Goal: Transaction & Acquisition: Purchase product/service

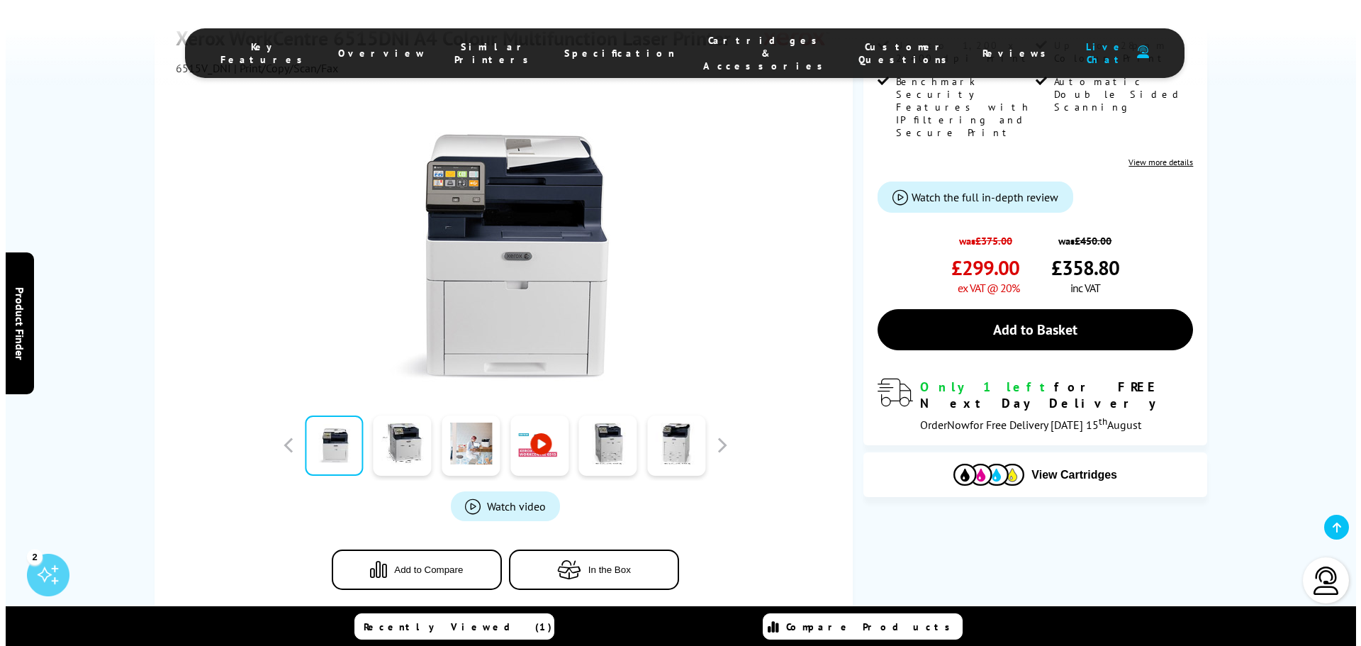
scroll to position [200, 0]
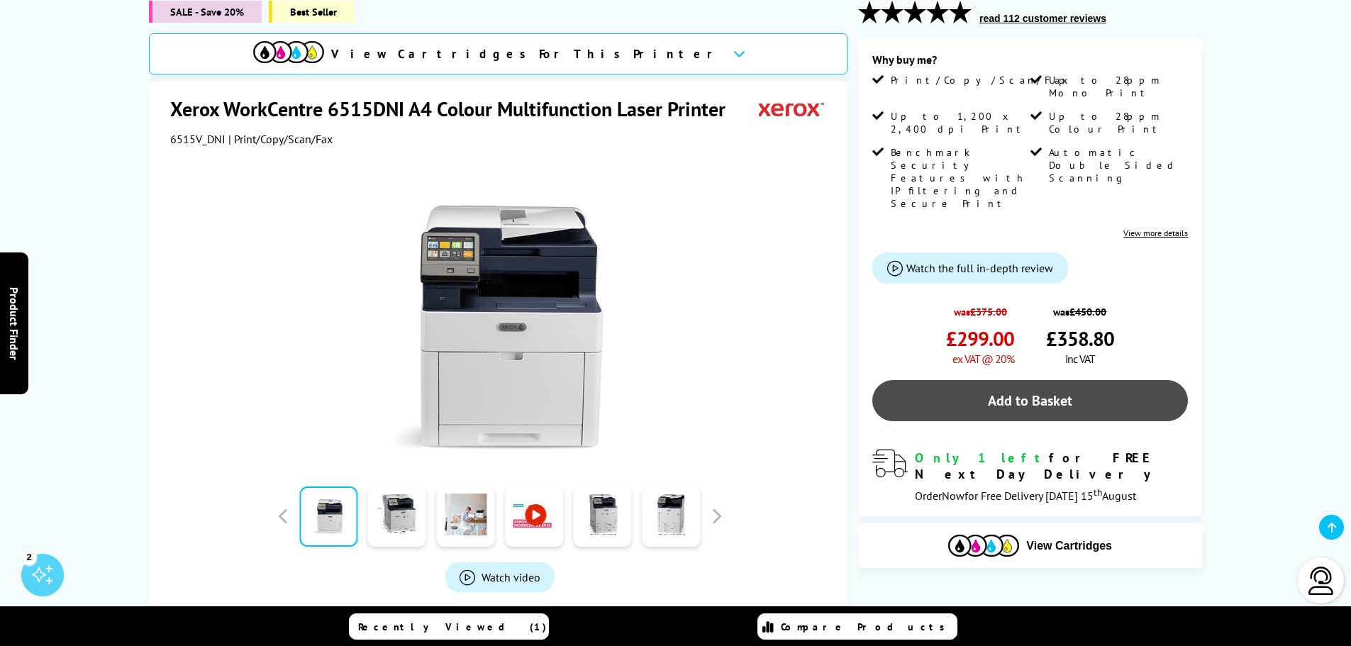
click at [1018, 380] on link "Add to Basket" at bounding box center [1029, 400] width 315 height 41
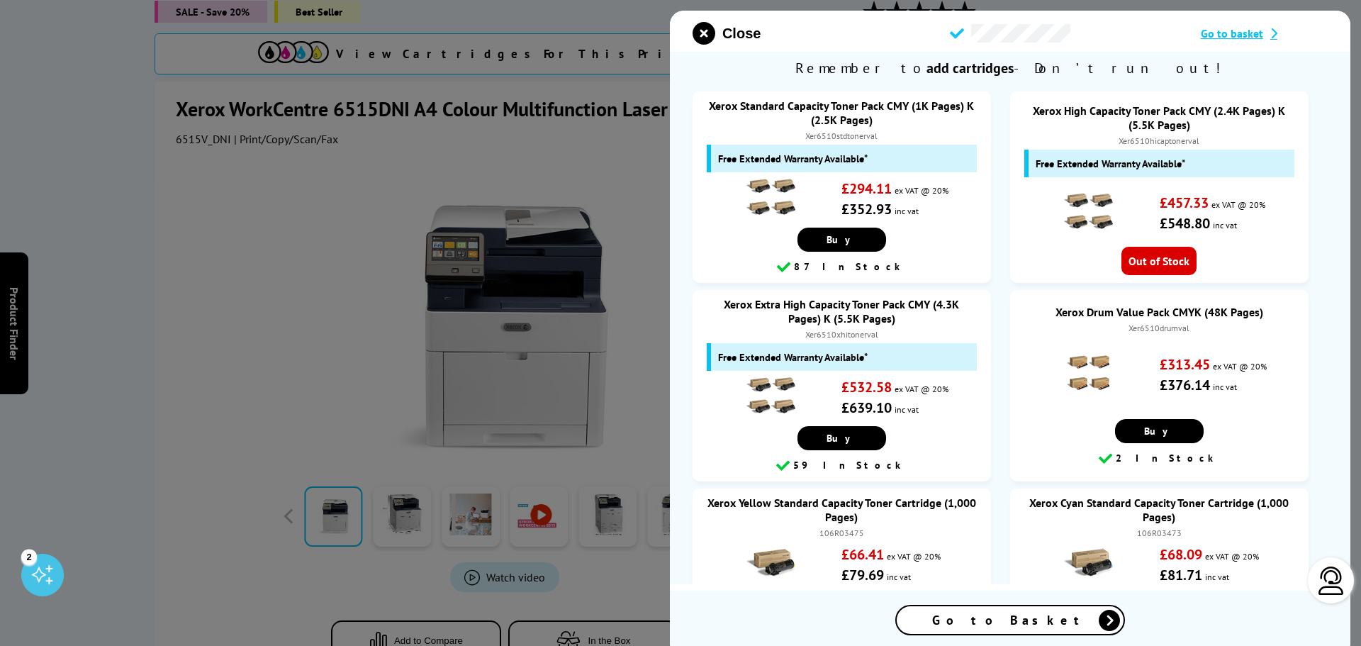
click at [982, 628] on div "Go to Basket" at bounding box center [1010, 620] width 227 height 28
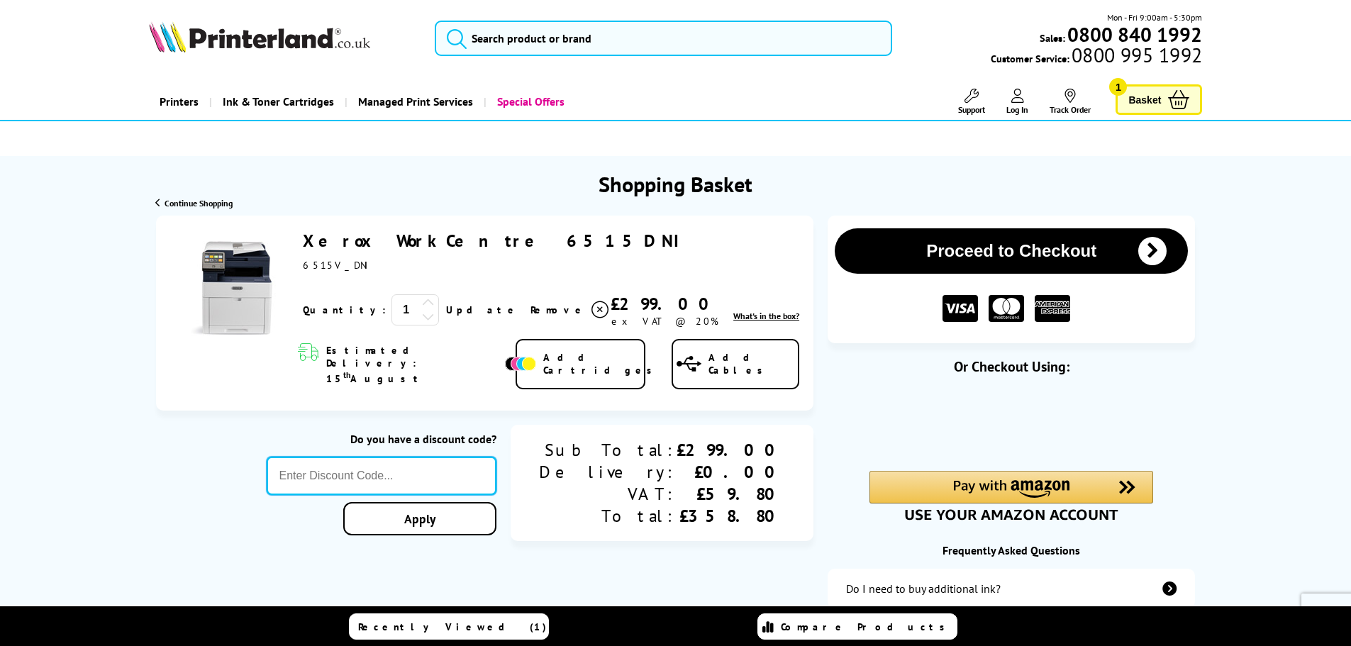
click at [445, 457] on input "text" at bounding box center [382, 476] width 230 height 38
type input "5OFFPRINTERS"
click at [458, 504] on link "Apply" at bounding box center [419, 518] width 153 height 33
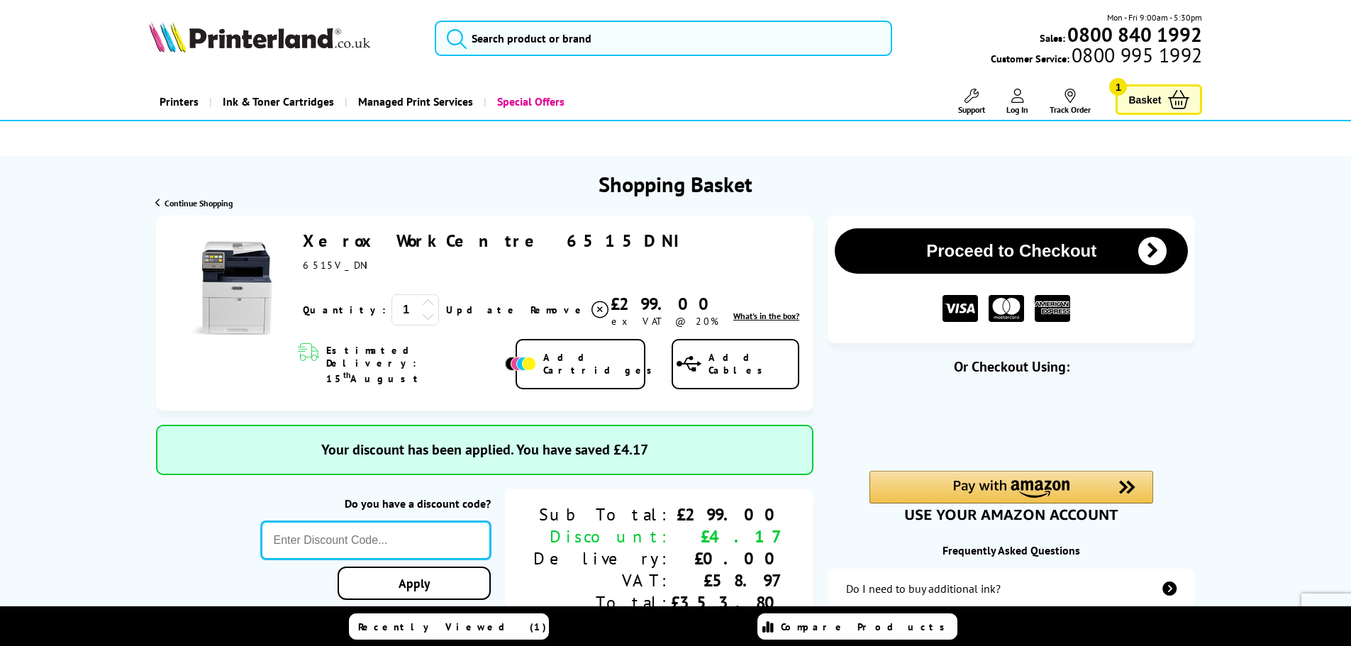
drag, startPoint x: 463, startPoint y: 515, endPoint x: 456, endPoint y: 515, distance: 7.1
click at [456, 521] on input "text" at bounding box center [376, 540] width 230 height 38
type input "a"
click at [449, 528] on input "text" at bounding box center [376, 540] width 230 height 38
type input "a"
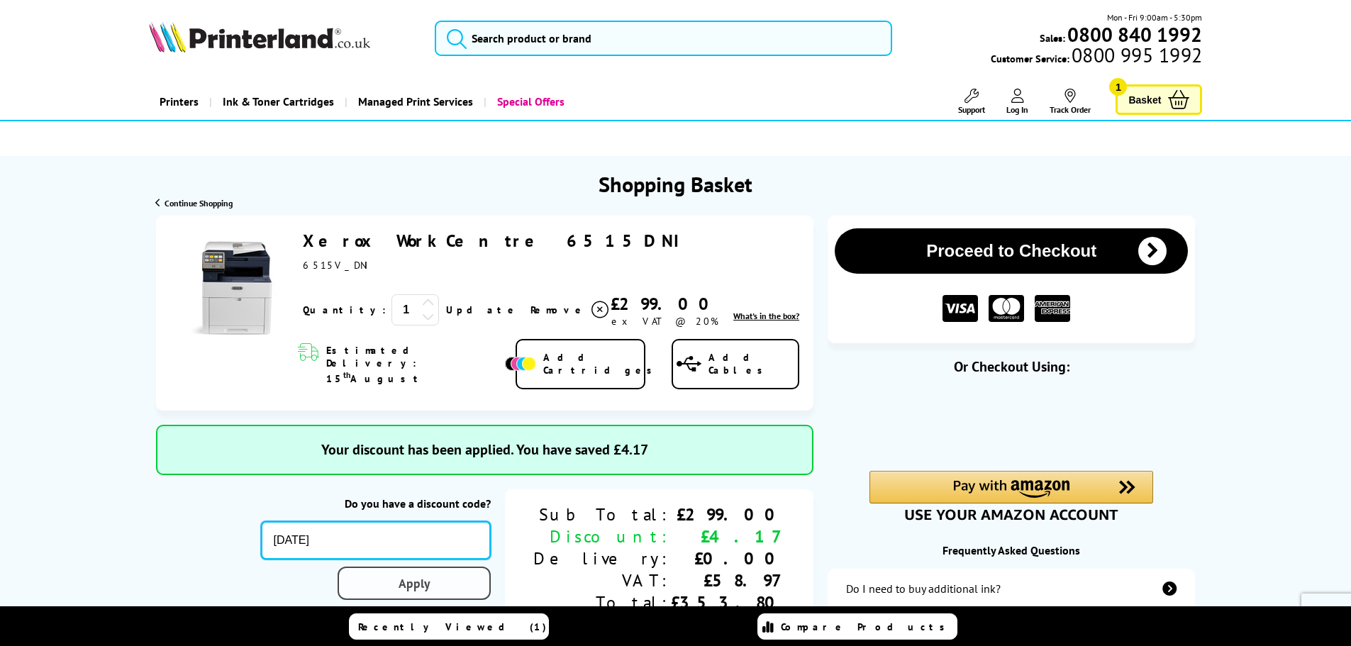
type input "AUGUST10"
click at [472, 566] on link "Apply" at bounding box center [413, 582] width 153 height 33
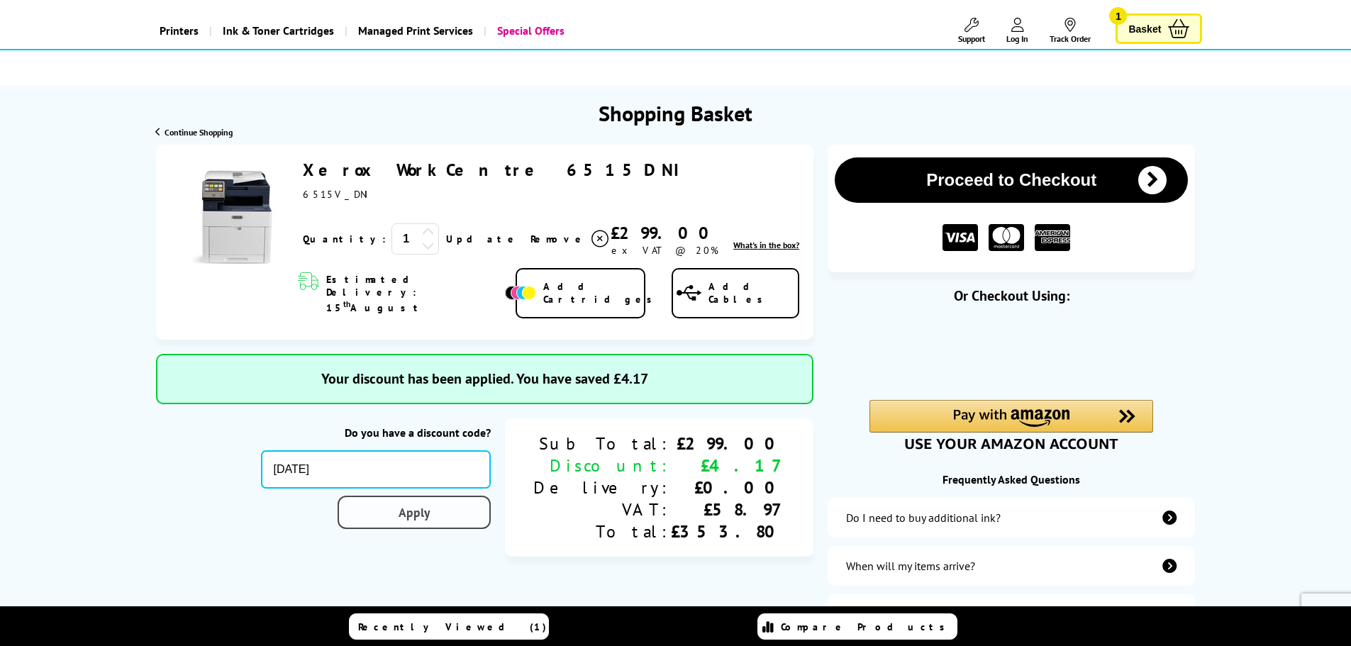
click at [464, 496] on link "Apply" at bounding box center [413, 512] width 153 height 33
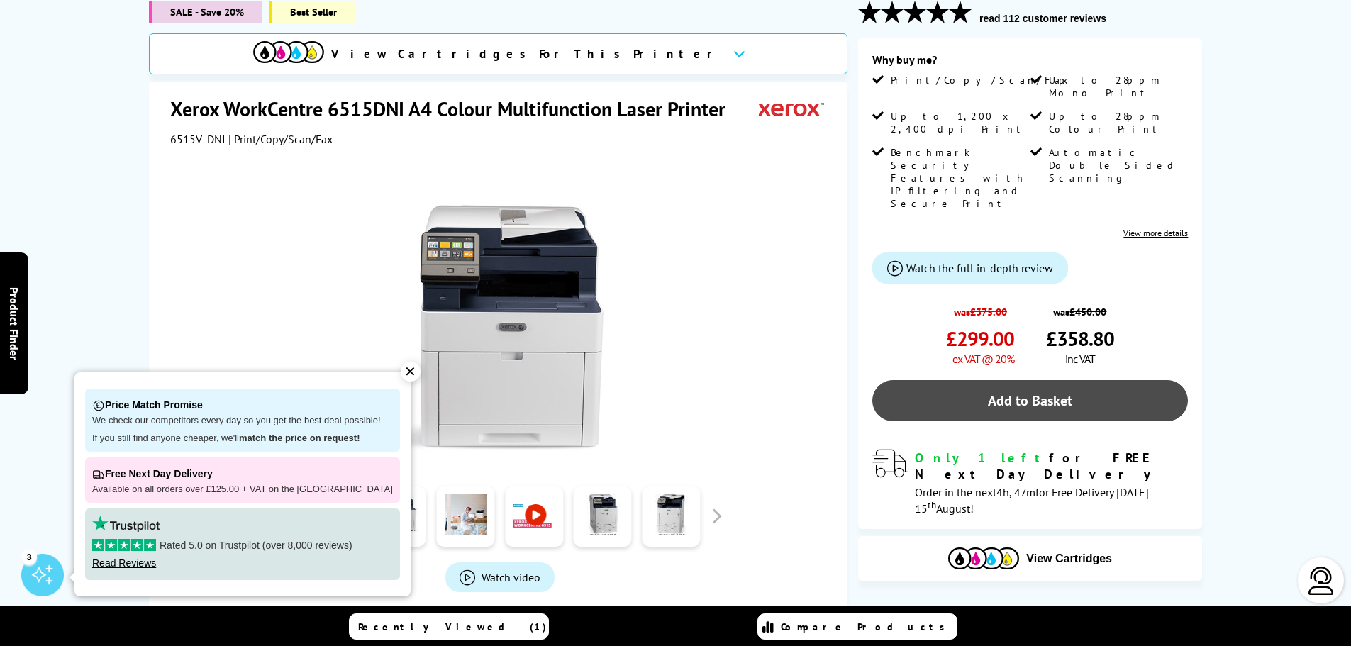
click at [1005, 380] on link "Add to Basket" at bounding box center [1029, 400] width 315 height 41
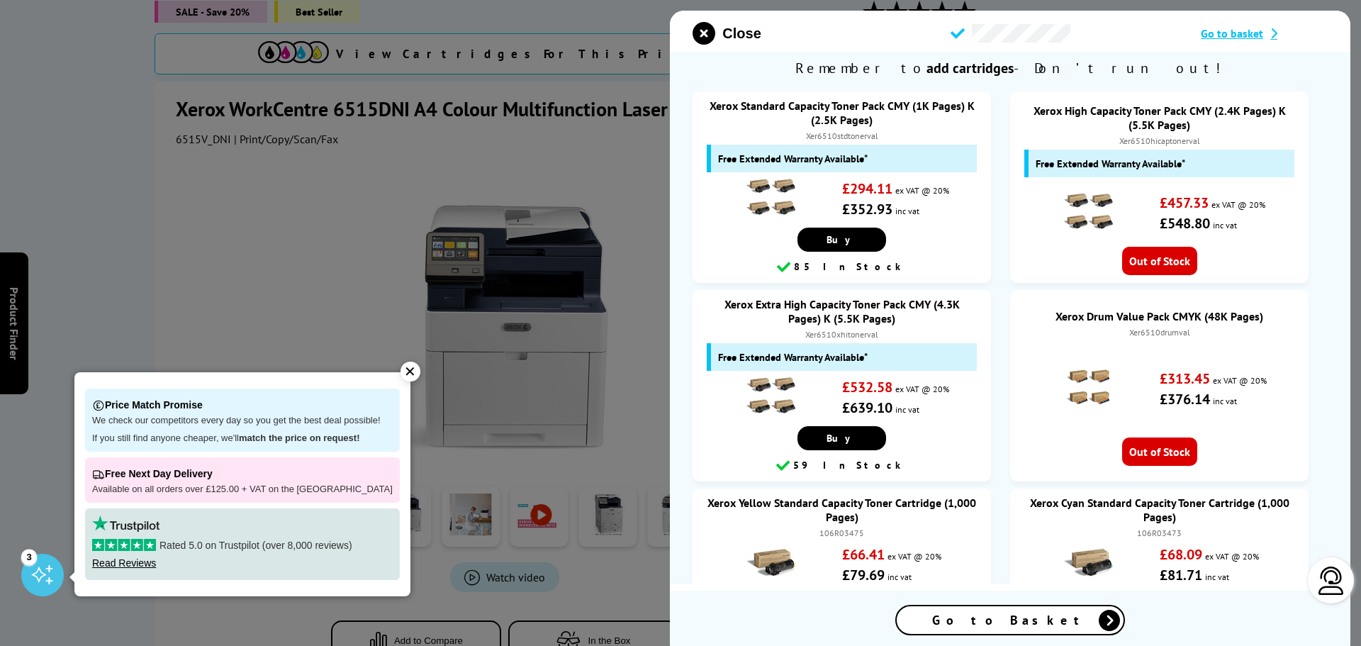
click at [1004, 621] on span "Go to Basket" at bounding box center [1010, 620] width 156 height 16
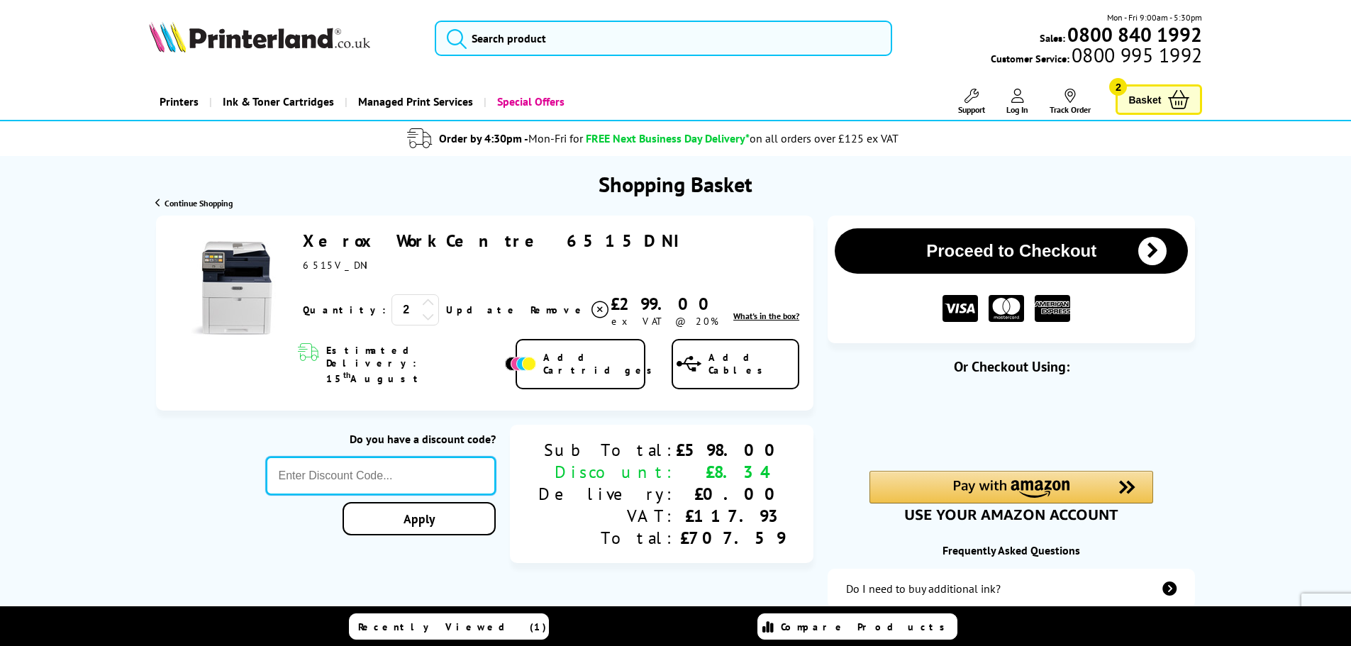
click at [409, 457] on input "text" at bounding box center [381, 476] width 230 height 38
click at [422, 318] on icon at bounding box center [428, 316] width 13 height 13
click at [589, 307] on span at bounding box center [599, 309] width 21 height 21
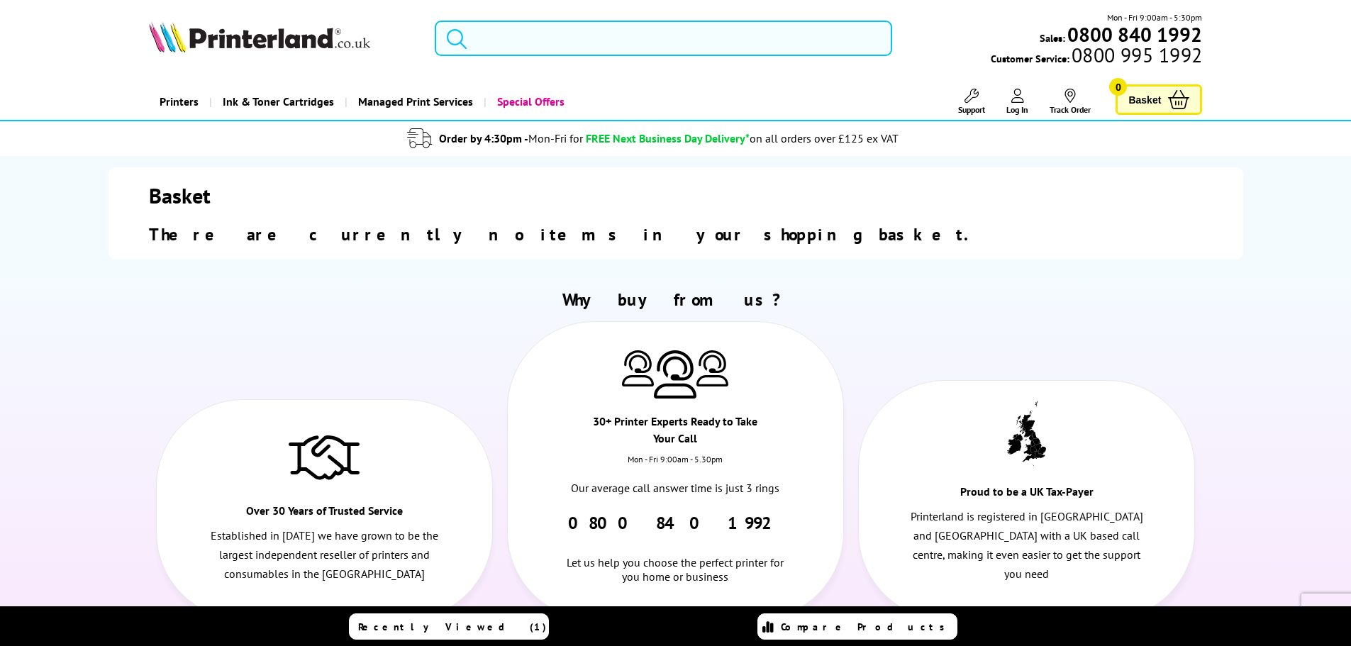
click at [488, 41] on input "search" at bounding box center [663, 38] width 457 height 35
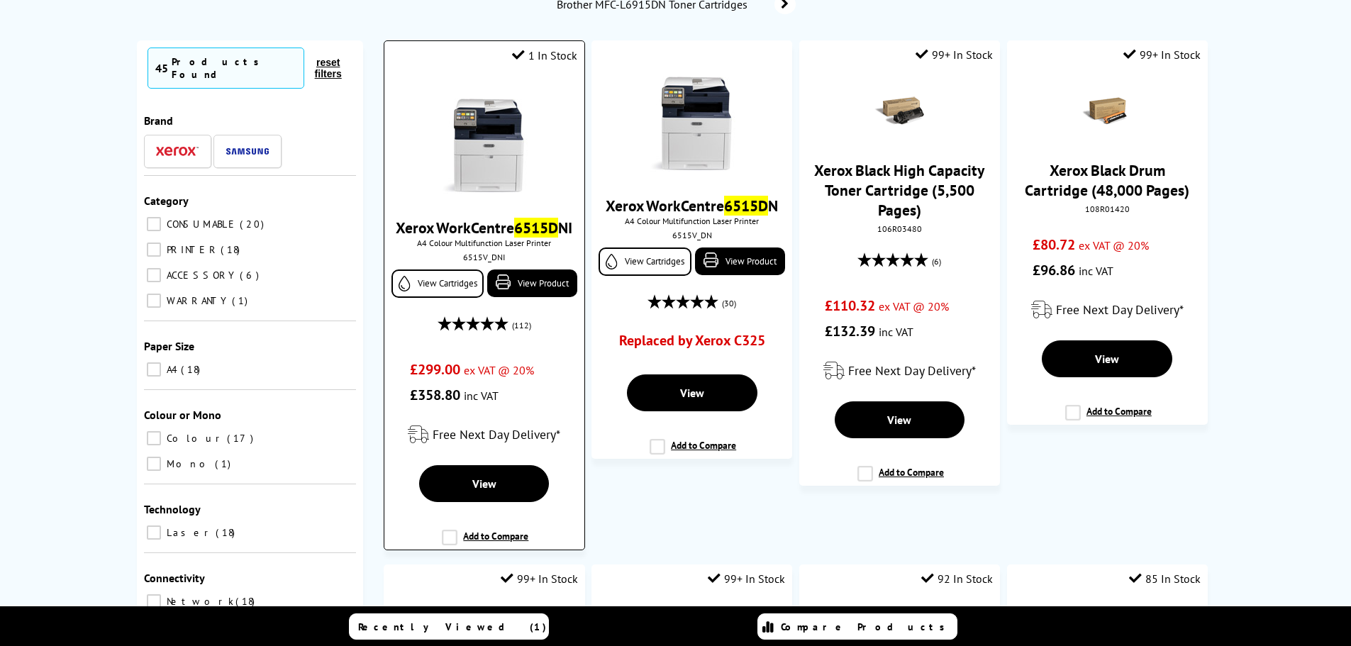
scroll to position [213, 0]
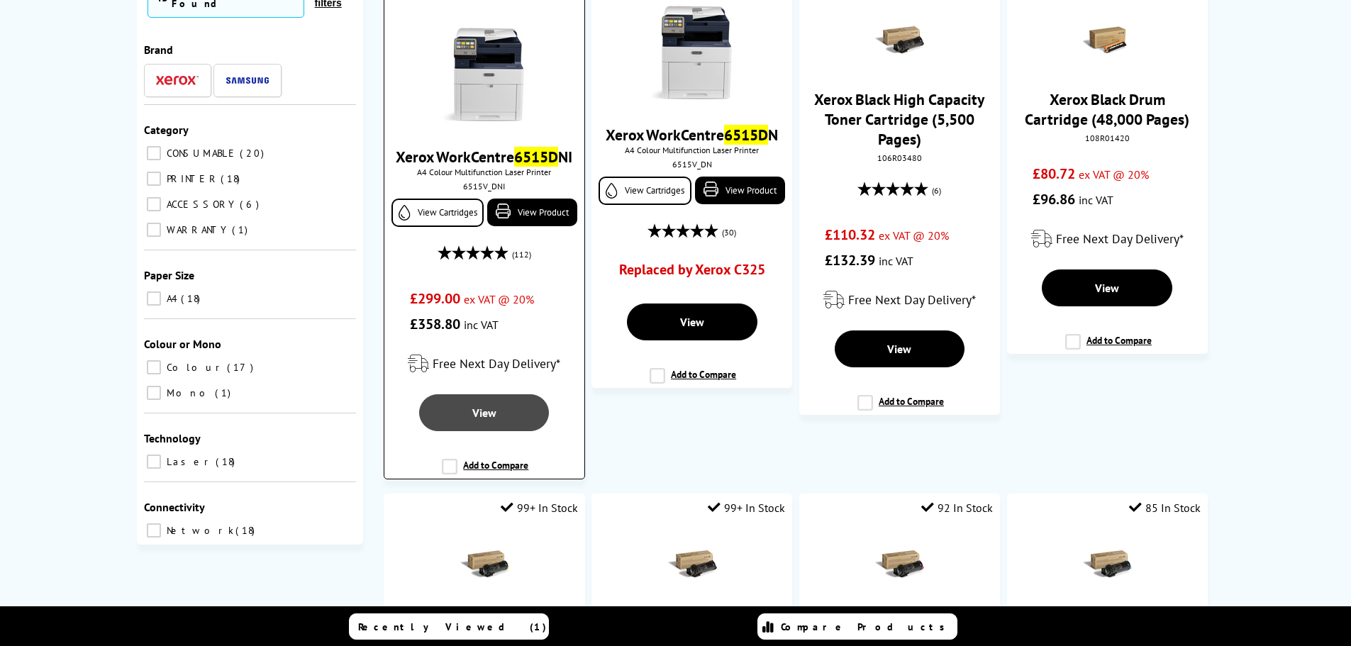
type input "6515D"
click at [488, 420] on span "View" at bounding box center [484, 413] width 24 height 14
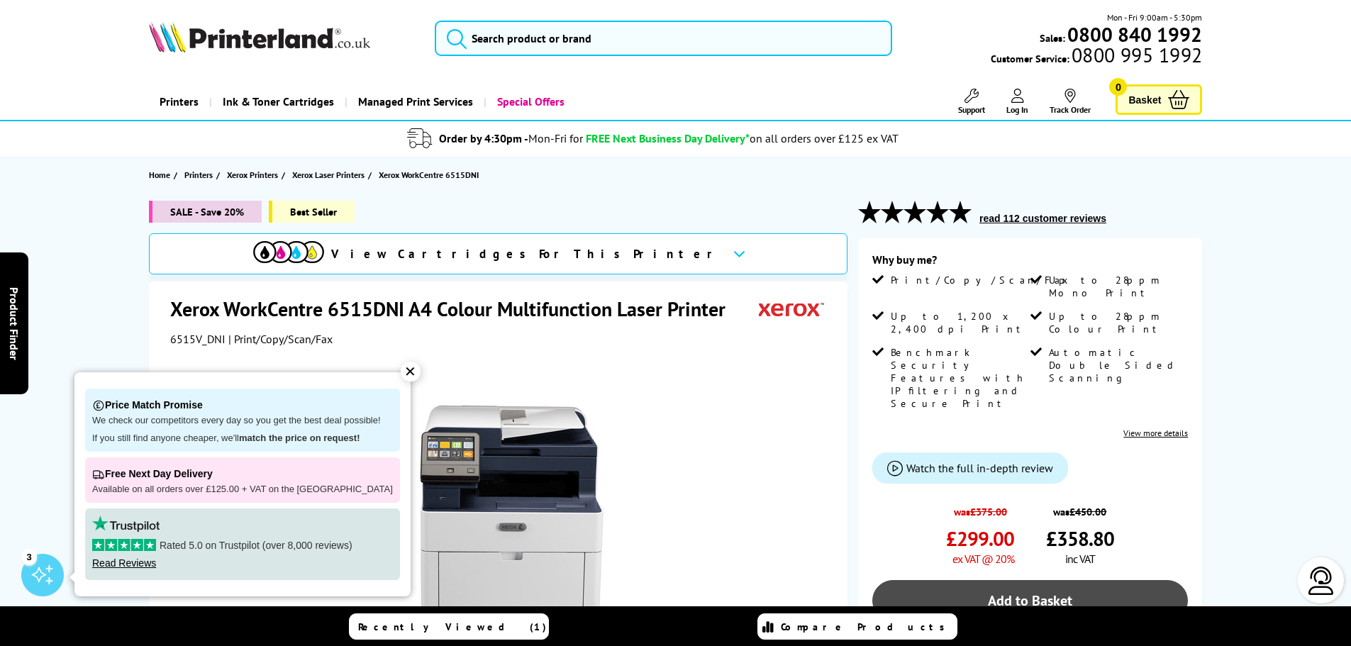
click at [1021, 580] on link "Add to Basket" at bounding box center [1029, 600] width 315 height 41
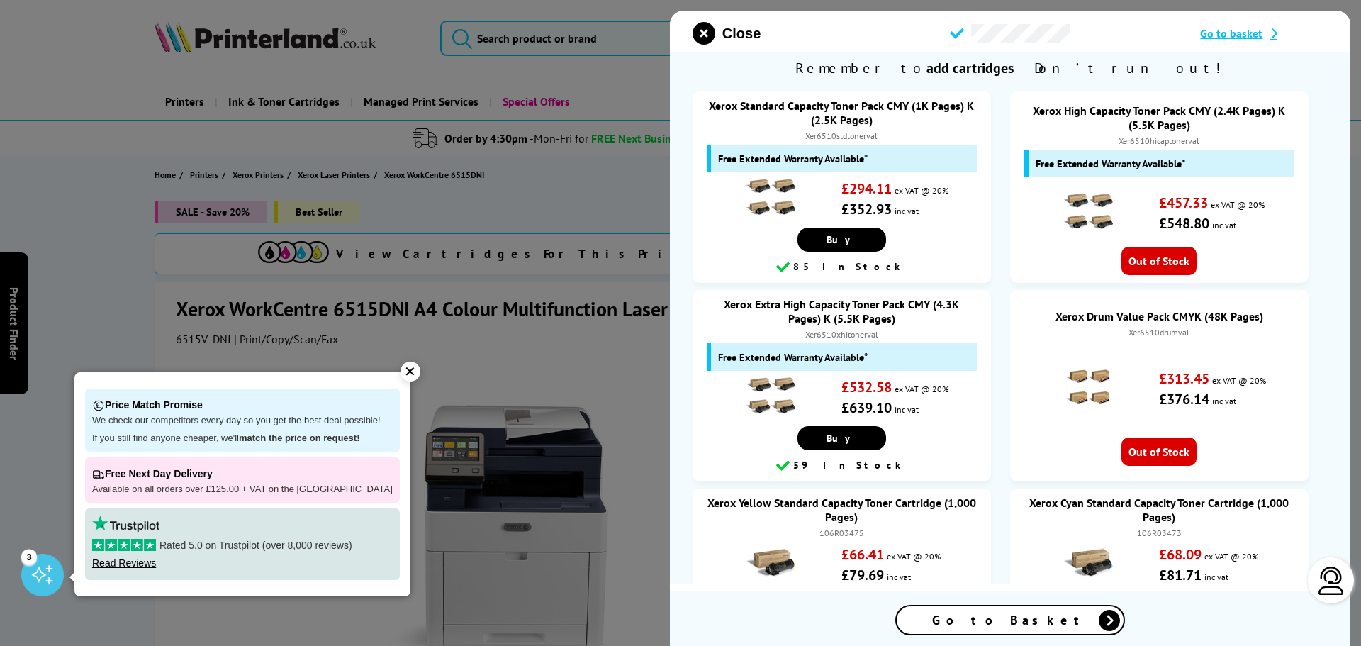
click at [981, 625] on span "Go to Basket" at bounding box center [1010, 620] width 156 height 16
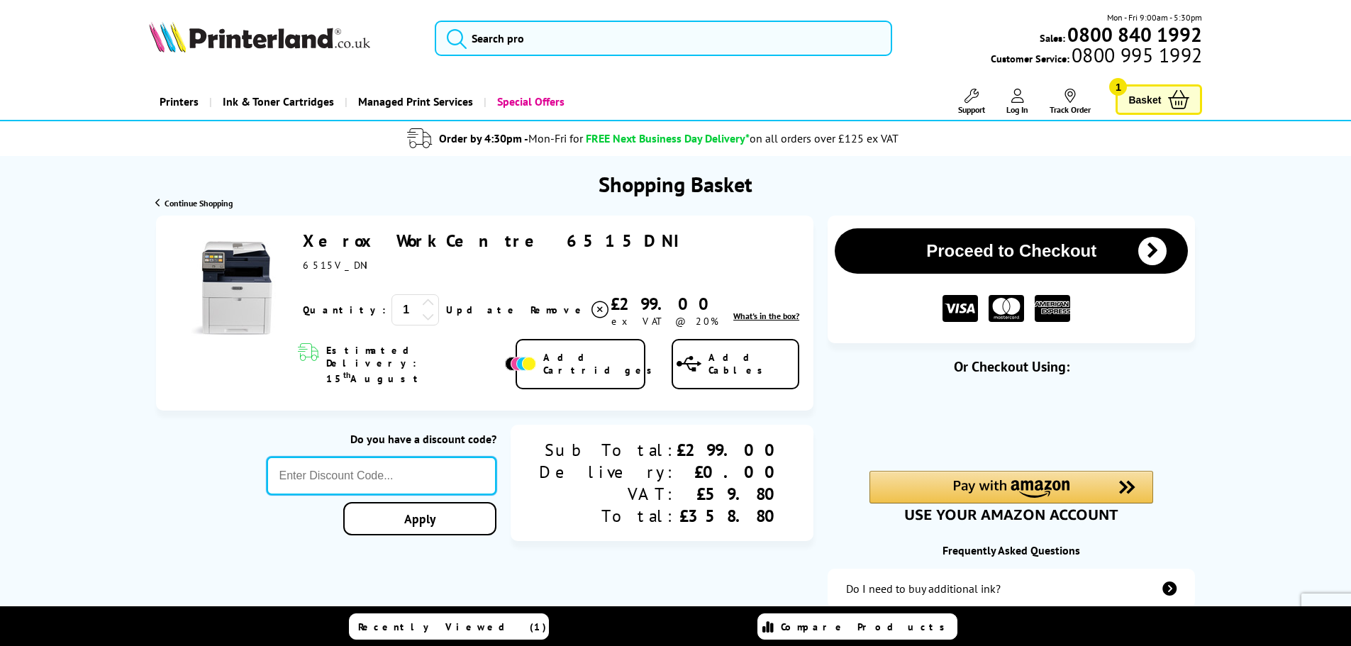
click at [391, 457] on input "text" at bounding box center [382, 476] width 230 height 38
type input "a"
type input "AUGUST10"
click at [491, 502] on link "Apply" at bounding box center [419, 518] width 153 height 33
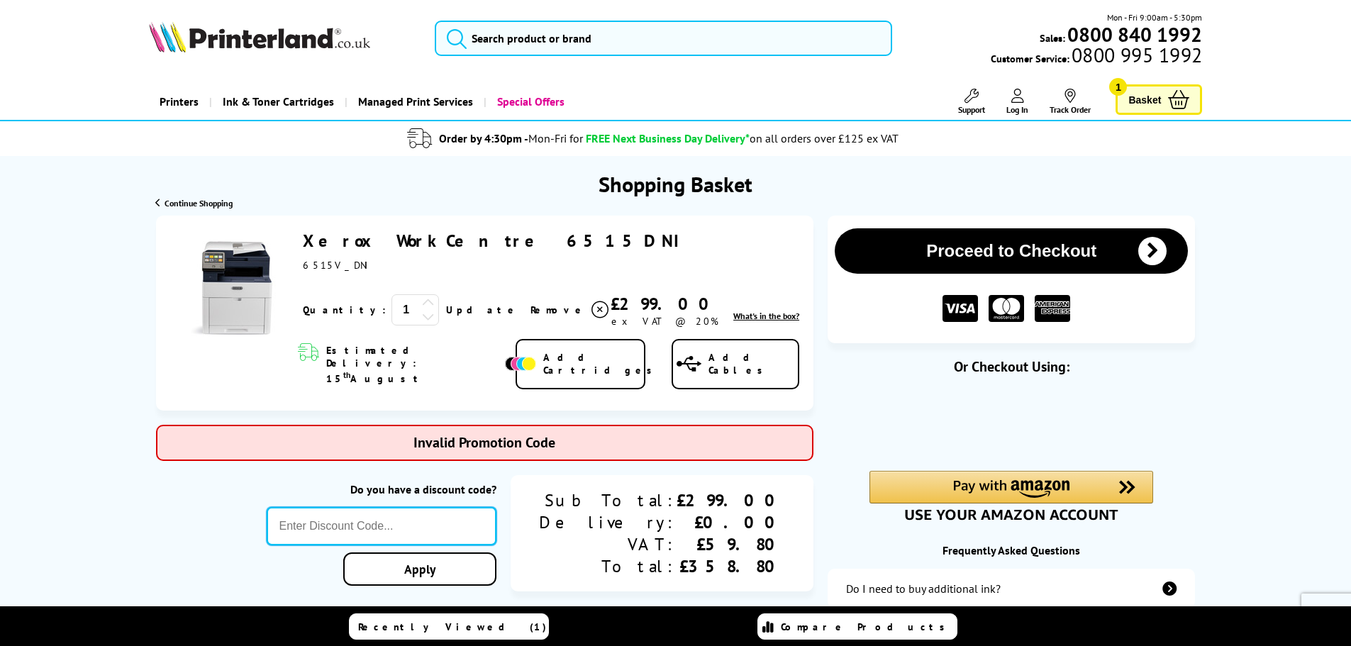
click at [408, 507] on input "text" at bounding box center [382, 526] width 230 height 38
